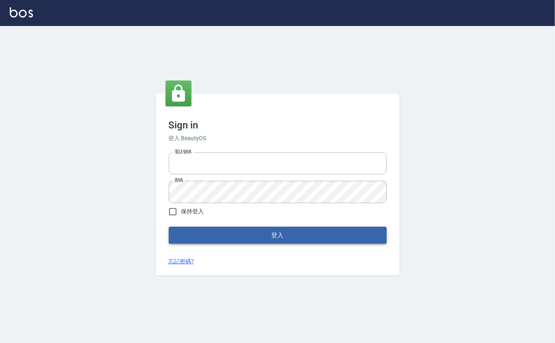
type input "0912271117"
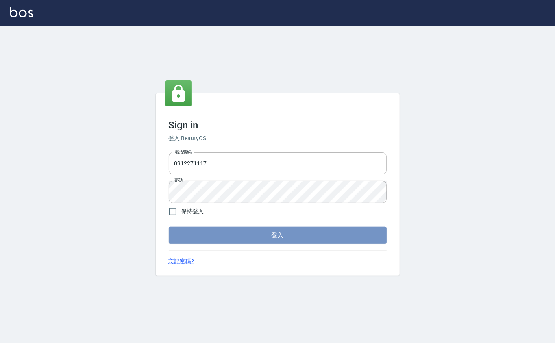
click at [205, 235] on button "登入" at bounding box center [278, 235] width 218 height 17
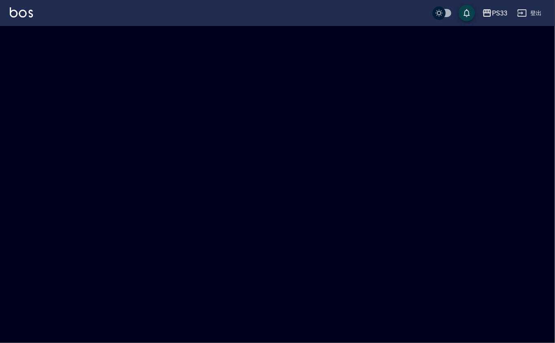
checkbox input "true"
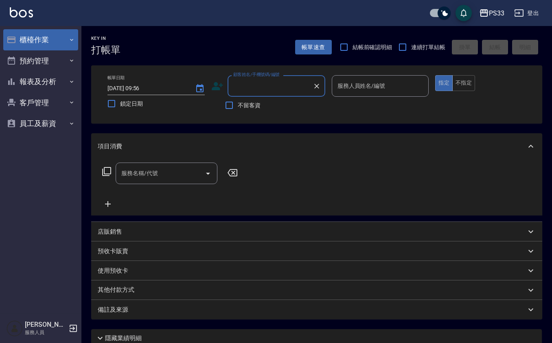
click at [77, 44] on button "櫃檯作業" at bounding box center [40, 39] width 75 height 21
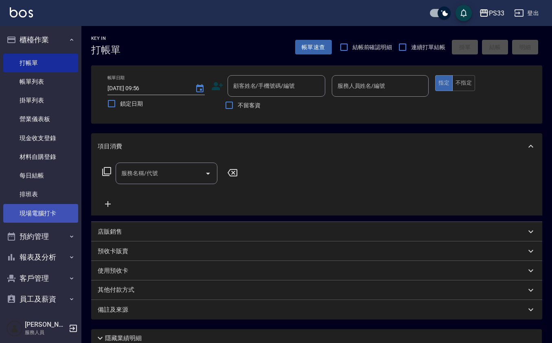
click at [47, 220] on link "現場電腦打卡" at bounding box center [40, 213] width 75 height 19
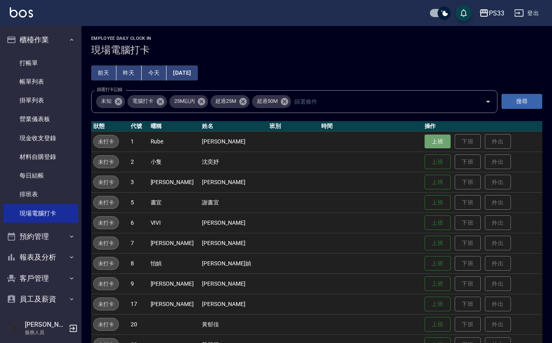
click at [430, 142] on button "上班" at bounding box center [437, 142] width 26 height 14
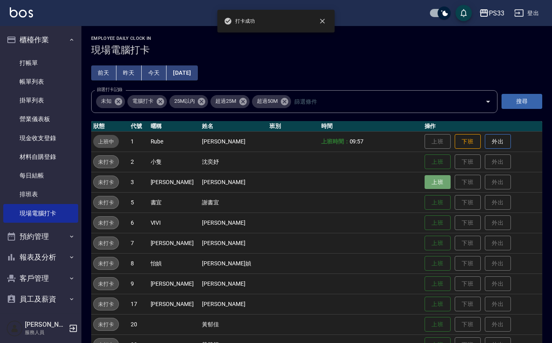
click at [424, 179] on button "上班" at bounding box center [437, 182] width 26 height 14
